Goal: Navigation & Orientation: Go to known website

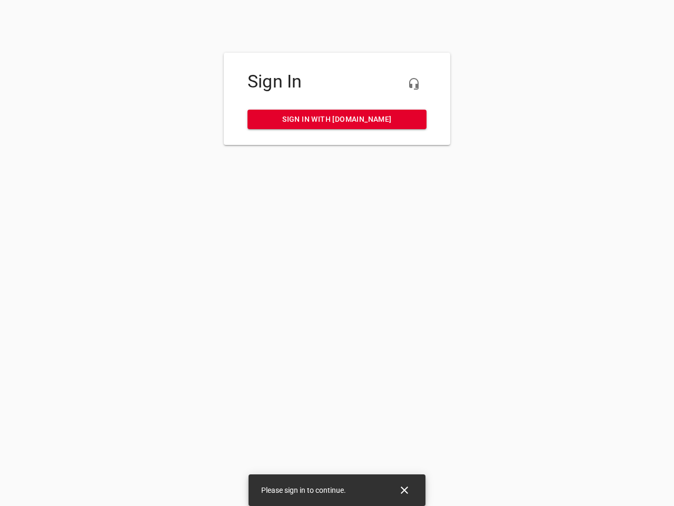
click at [414, 84] on icon "button" at bounding box center [414, 83] width 13 height 13
click at [405, 490] on icon "Close" at bounding box center [404, 489] width 7 height 7
